Goal: Check status: Check status

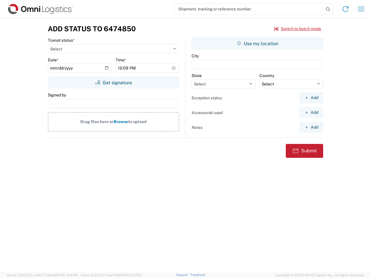
click at [249, 9] on input "search" at bounding box center [249, 8] width 150 height 11
click at [328, 9] on icon at bounding box center [328, 9] width 8 height 8
click at [346, 9] on icon at bounding box center [345, 8] width 9 height 9
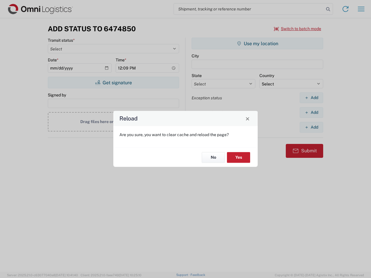
click at [361, 9] on div "Reload Are you sure, you want to clear cache and reload the page? No Yes" at bounding box center [185, 139] width 371 height 278
click at [298, 29] on div "Reload Are you sure, you want to clear cache and reload the page? No Yes" at bounding box center [185, 139] width 371 height 278
click at [113, 83] on div "Reload Are you sure, you want to clear cache and reload the page? No Yes" at bounding box center [185, 139] width 371 height 278
click at [258, 44] on div "Reload Are you sure, you want to clear cache and reload the page? No Yes" at bounding box center [185, 139] width 371 height 278
click at [312, 98] on div "Reload Are you sure, you want to clear cache and reload the page? No Yes" at bounding box center [185, 139] width 371 height 278
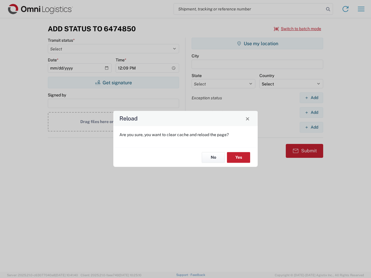
click at [312, 113] on div "Reload Are you sure, you want to clear cache and reload the page? No Yes" at bounding box center [185, 139] width 371 height 278
click at [312, 127] on div "Reload Are you sure, you want to clear cache and reload the page? No Yes" at bounding box center [185, 139] width 371 height 278
